Goal: Find contact information

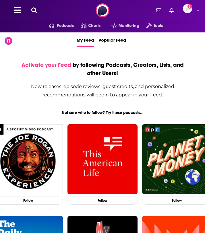
click at [38, 9] on button at bounding box center [34, 10] width 9 height 7
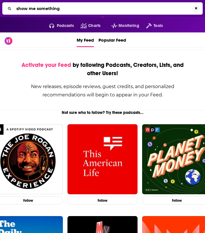
type input "show me something"
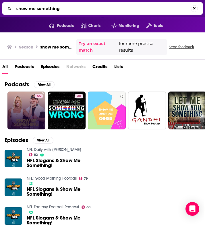
click at [23, 113] on link "65" at bounding box center [26, 110] width 38 height 38
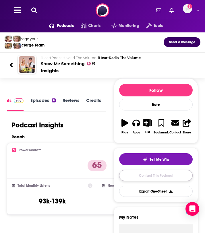
click at [156, 175] on link "Contact This Podcast" at bounding box center [155, 175] width 73 height 11
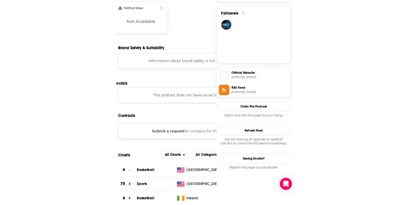
scroll to position [416, 0]
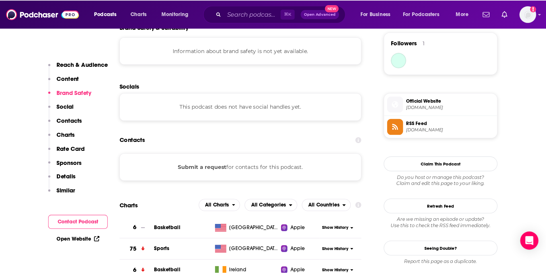
scroll to position [0, 0]
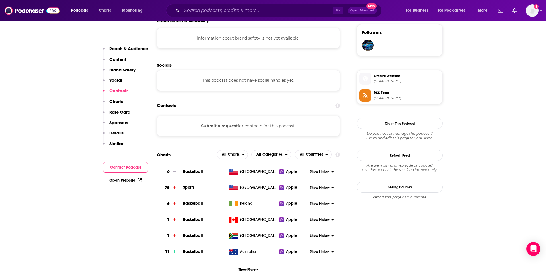
click at [128, 115] on button "Rate Card" at bounding box center [117, 114] width 28 height 11
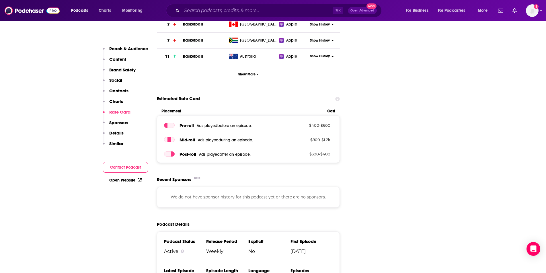
scroll to position [626, 0]
